Goal: Complete application form

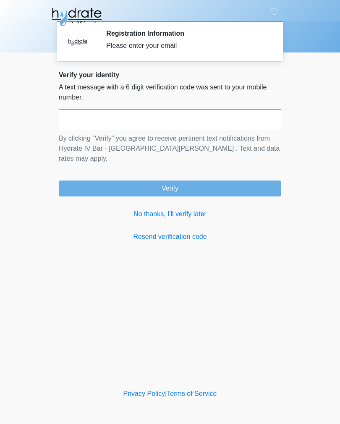
click at [200, 123] on input "text" at bounding box center [170, 119] width 222 height 21
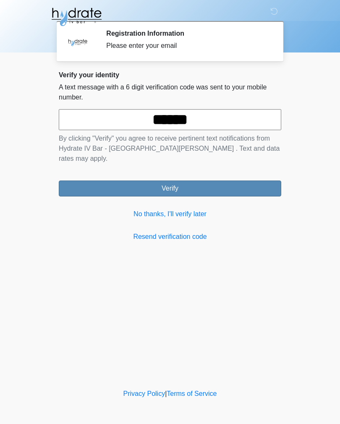
type input "******"
click at [244, 180] on button "Verify" at bounding box center [170, 188] width 222 height 16
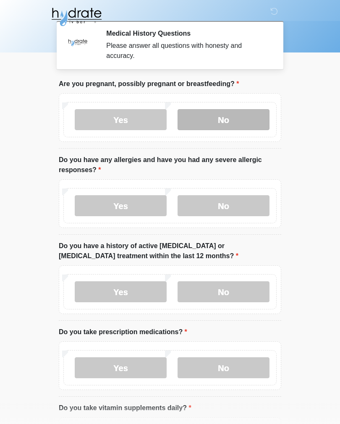
click at [243, 120] on label "No" at bounding box center [224, 119] width 92 height 21
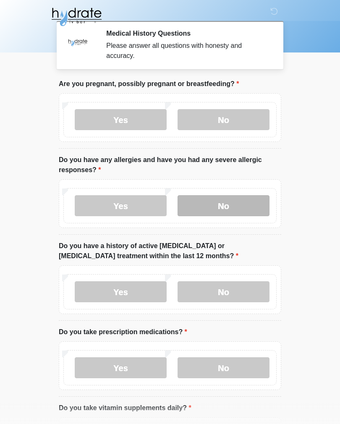
click at [236, 209] on label "No" at bounding box center [224, 205] width 92 height 21
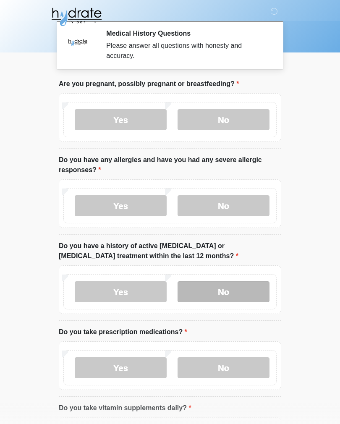
click at [227, 292] on label "No" at bounding box center [224, 291] width 92 height 21
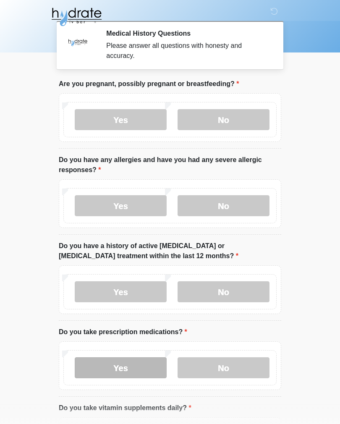
click at [130, 368] on label "Yes" at bounding box center [121, 367] width 92 height 21
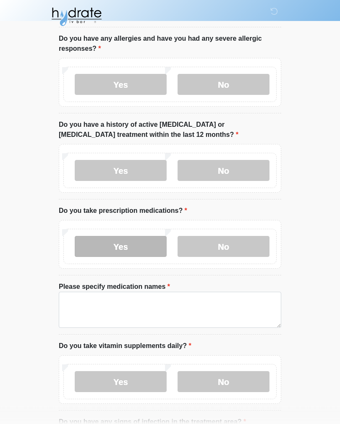
scroll to position [141, 0]
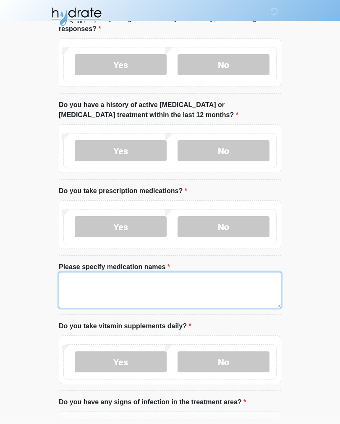
click at [164, 285] on textarea "Please specify medication names" at bounding box center [170, 290] width 222 height 36
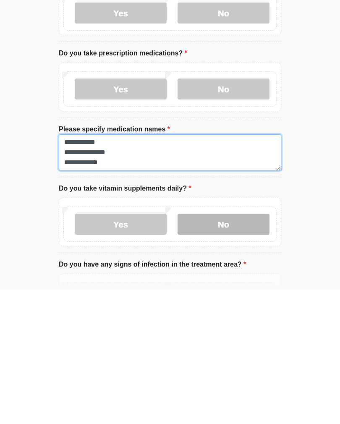
type textarea "**********"
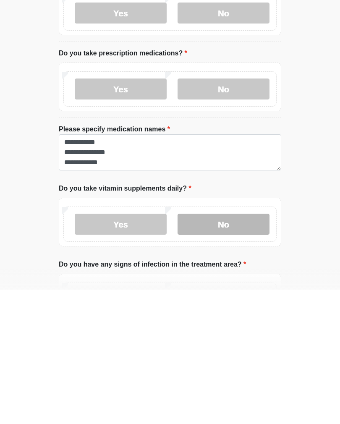
click at [227, 348] on label "No" at bounding box center [224, 358] width 92 height 21
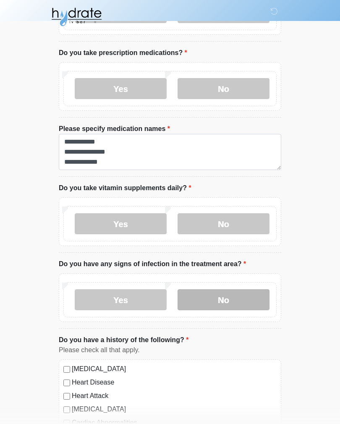
click at [234, 298] on label "No" at bounding box center [224, 299] width 92 height 21
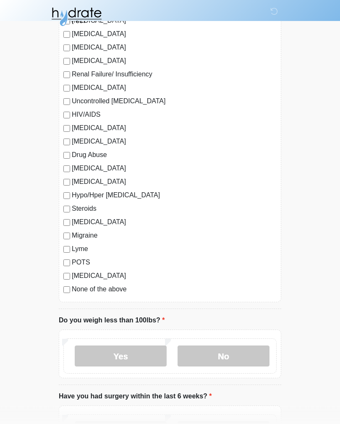
scroll to position [789, 0]
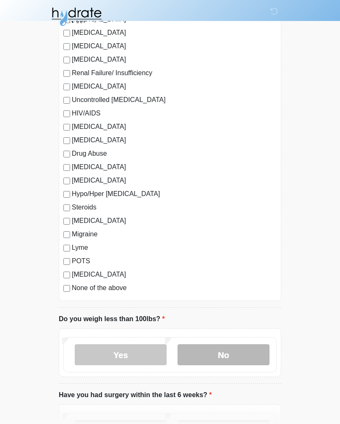
click at [209, 356] on label "No" at bounding box center [224, 355] width 92 height 21
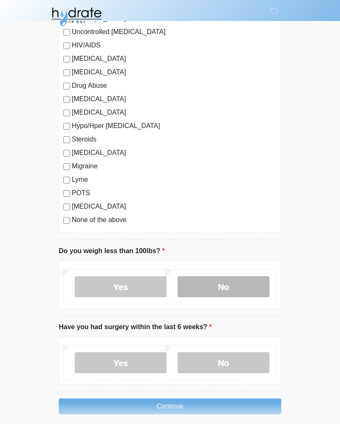
scroll to position [878, 0]
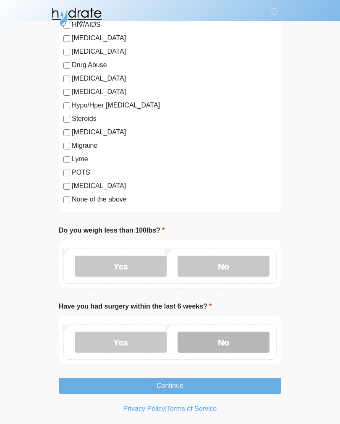
click at [221, 343] on label "No" at bounding box center [224, 342] width 92 height 21
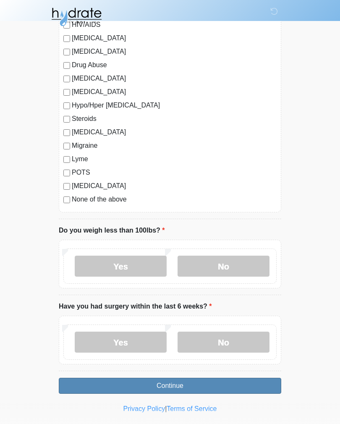
click at [236, 383] on button "Continue" at bounding box center [170, 386] width 222 height 16
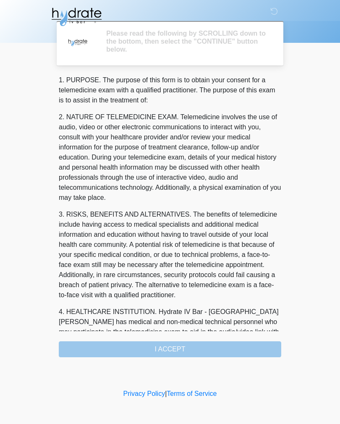
scroll to position [0, 0]
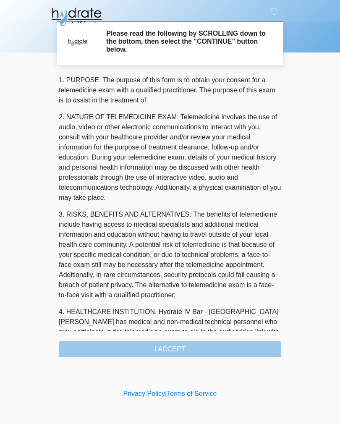
click at [209, 347] on div "1. PURPOSE. The purpose of this form is to obtain your consent for a telemedici…" at bounding box center [170, 216] width 222 height 282
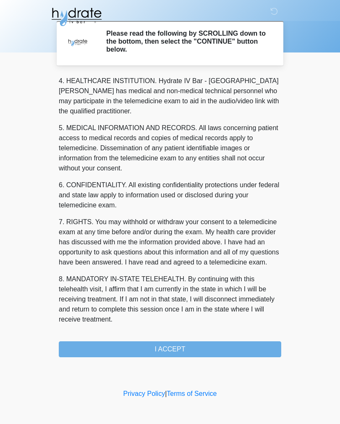
scroll to position [241, 0]
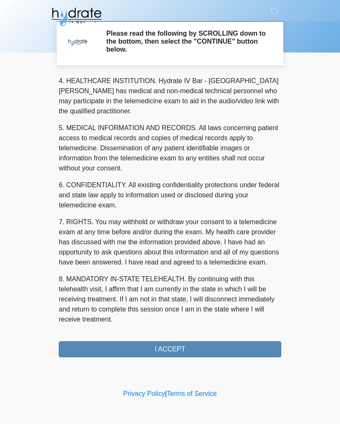
click at [165, 349] on button "I ACCEPT" at bounding box center [170, 349] width 222 height 16
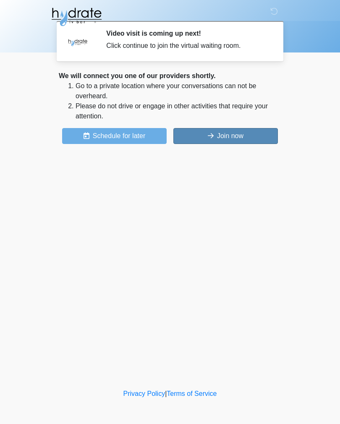
click at [241, 136] on button "Join now" at bounding box center [225, 136] width 105 height 16
